Goal: Find specific page/section: Find specific page/section

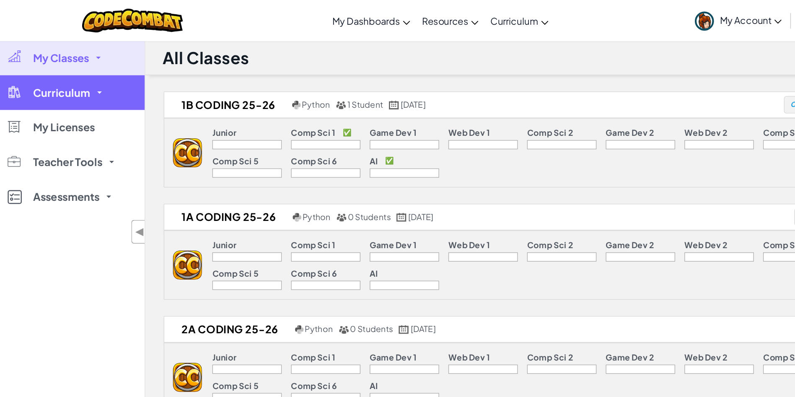
click at [62, 57] on link "Curriculum" at bounding box center [52, 66] width 105 height 25
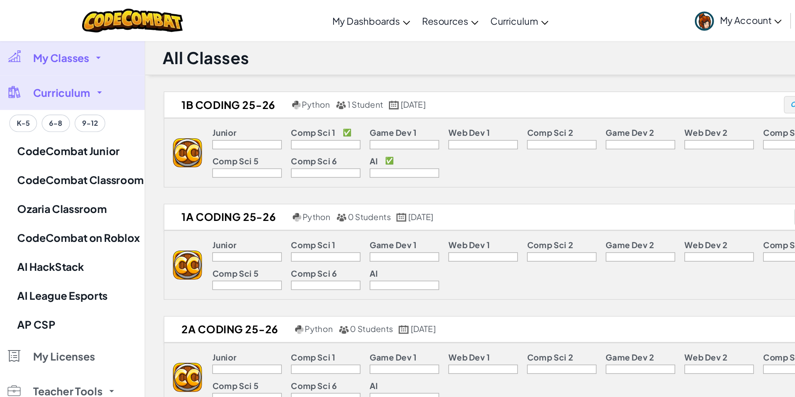
click at [67, 36] on link "My Classes" at bounding box center [52, 41] width 105 height 25
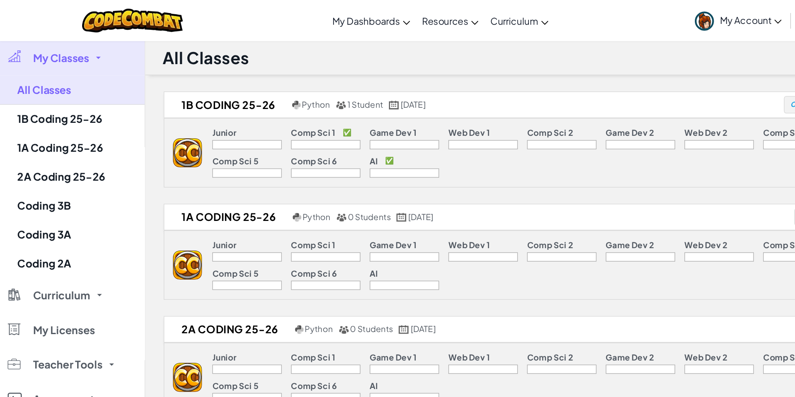
click at [57, 43] on span "My Classes" at bounding box center [44, 42] width 41 height 8
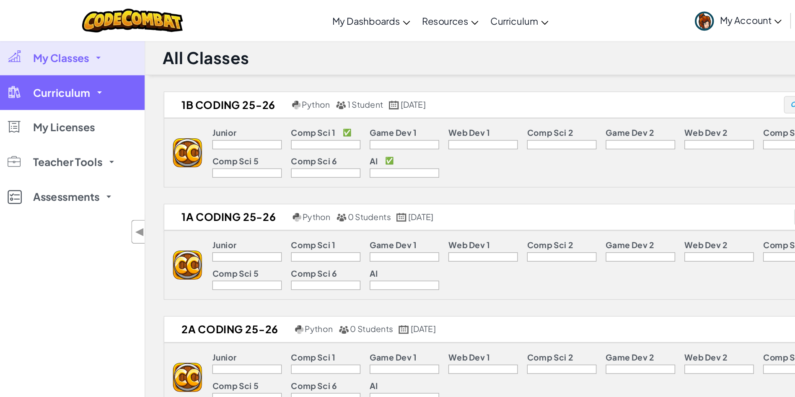
click at [55, 69] on span "Curriculum" at bounding box center [44, 67] width 41 height 8
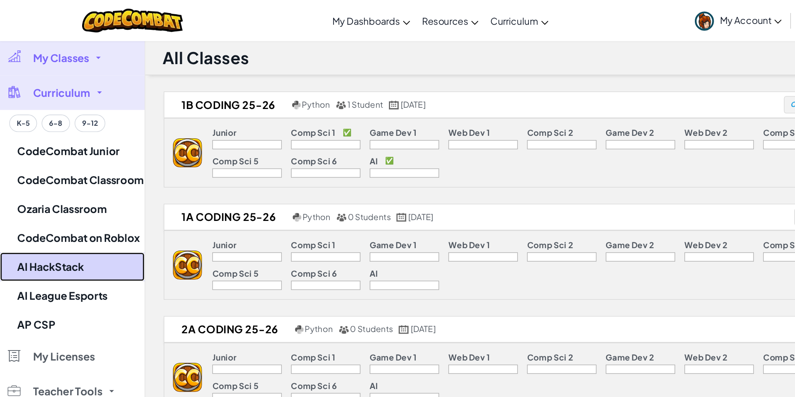
click at [53, 186] on link "AI HackStack" at bounding box center [52, 193] width 105 height 21
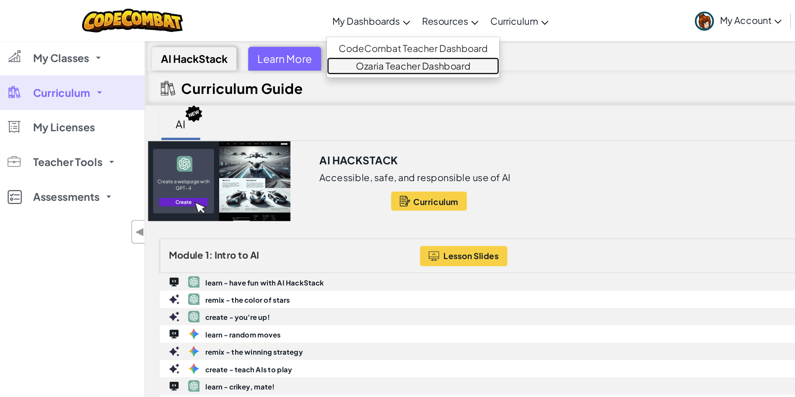
click at [296, 44] on link "Ozaria Teacher Dashboard" at bounding box center [299, 47] width 125 height 13
